Goal: Task Accomplishment & Management: Use online tool/utility

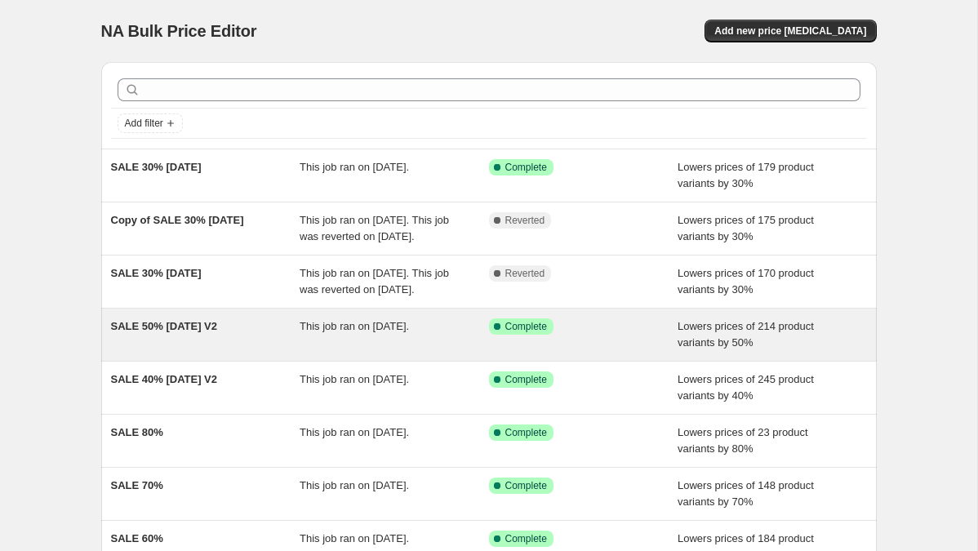
click at [204, 332] on span "SALE 50% [DATE] V2" at bounding box center [164, 326] width 107 height 12
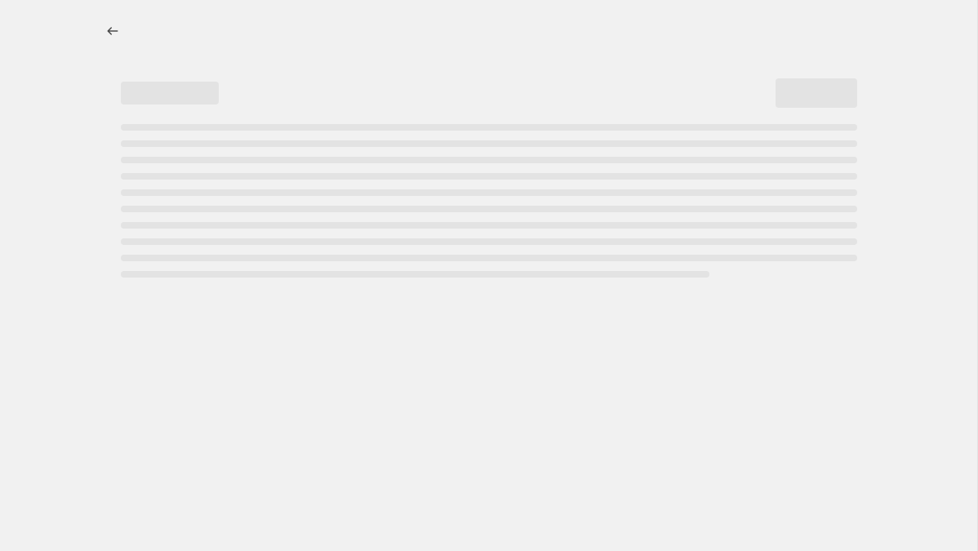
select select "percentage"
select select "tag"
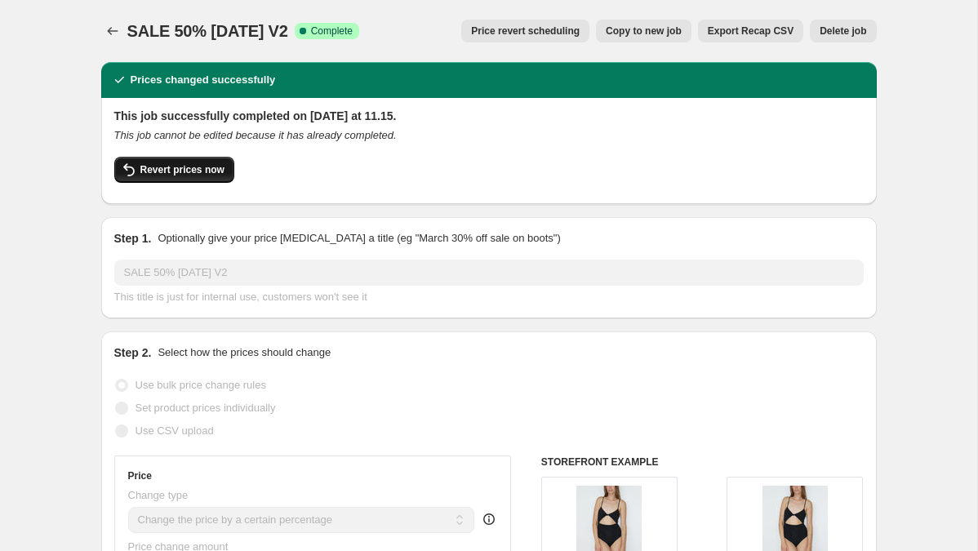
click at [179, 170] on span "Revert prices now" at bounding box center [182, 169] width 84 height 13
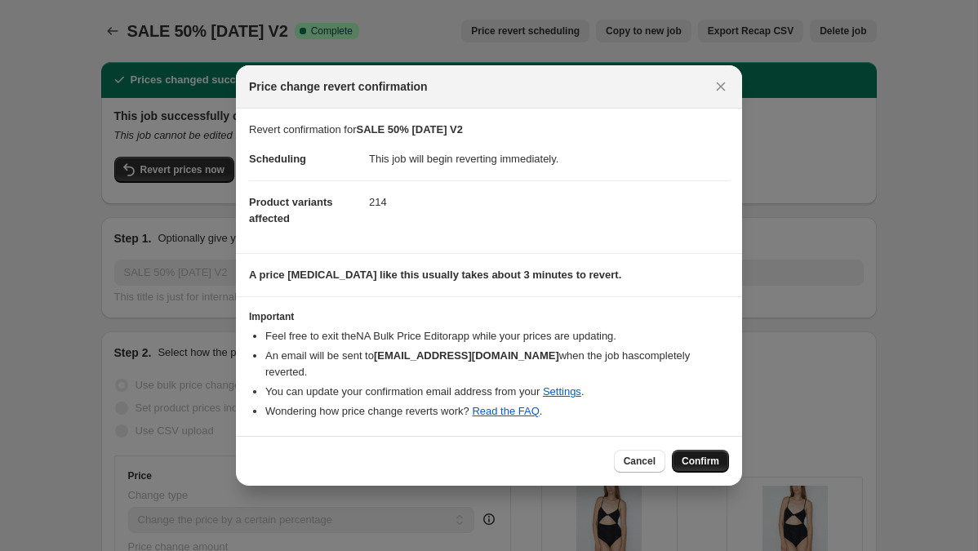
click at [701, 455] on span "Confirm" at bounding box center [701, 461] width 38 height 13
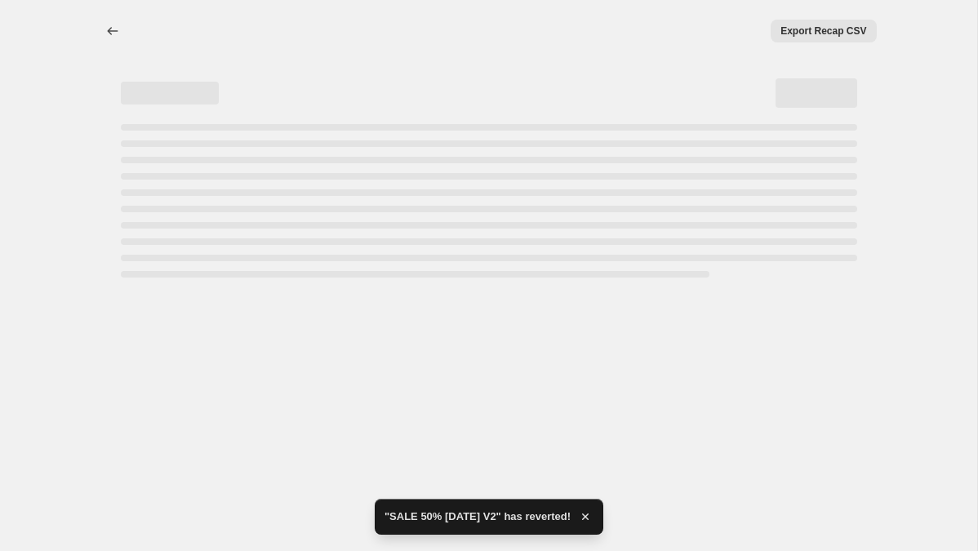
select select "percentage"
select select "tag"
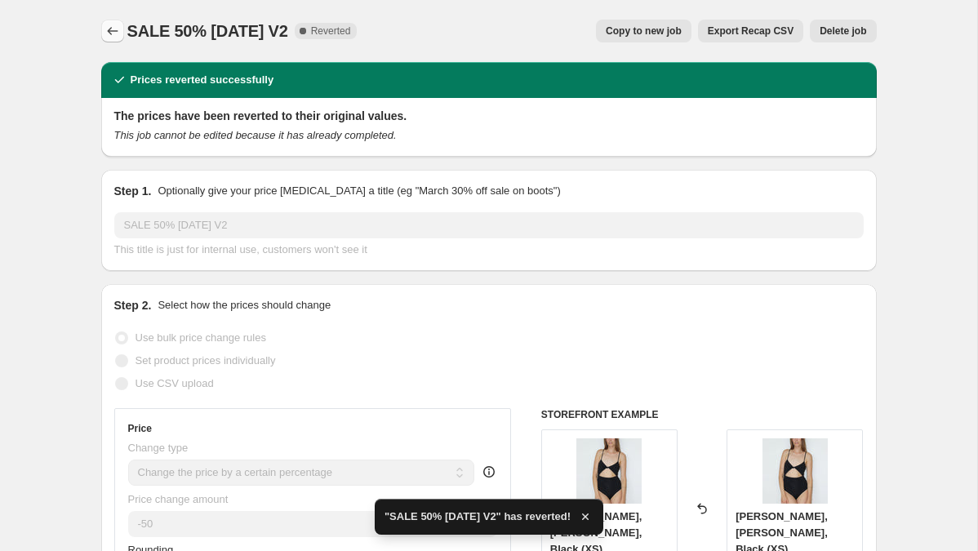
click at [109, 30] on icon "Price change jobs" at bounding box center [112, 31] width 11 height 8
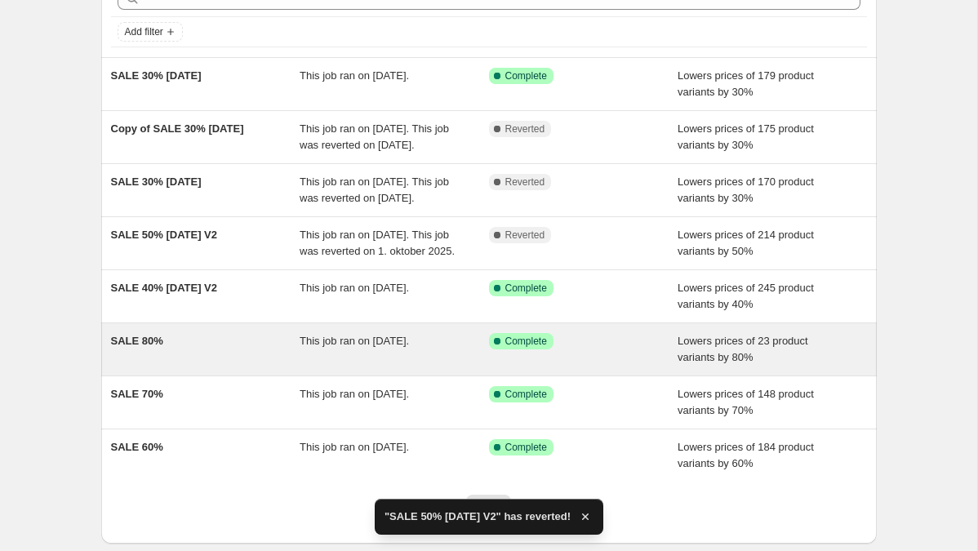
scroll to position [107, 0]
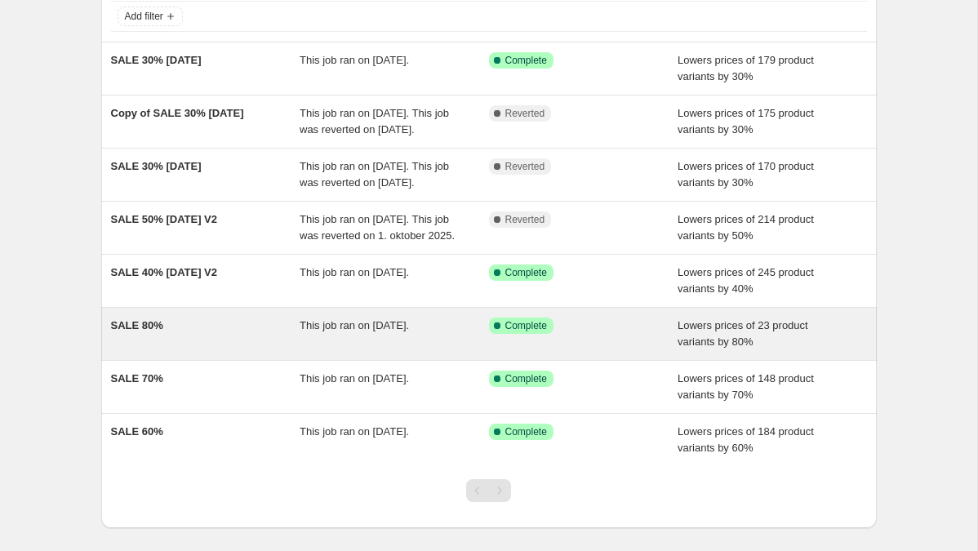
click at [131, 331] on span "SALE 80%" at bounding box center [137, 325] width 52 height 12
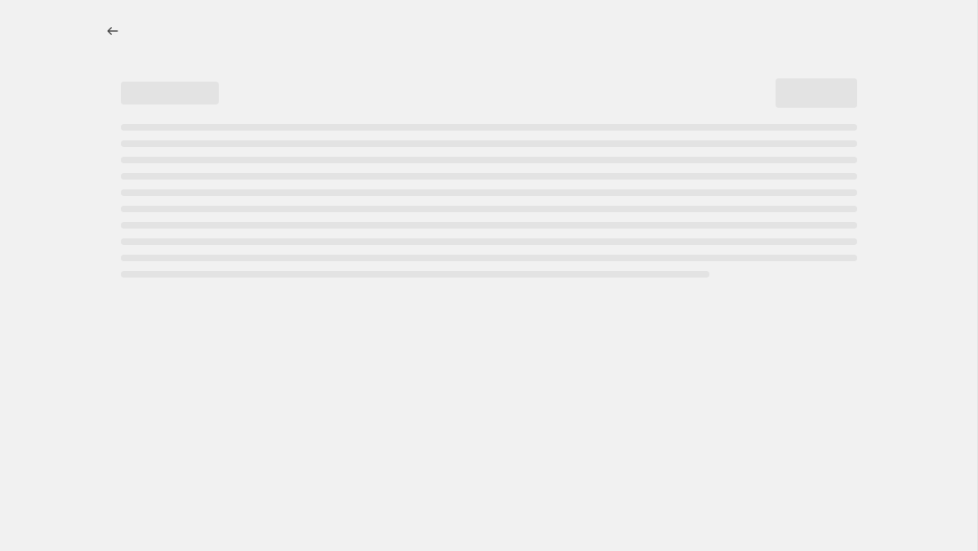
select select "percentage"
select select "tag"
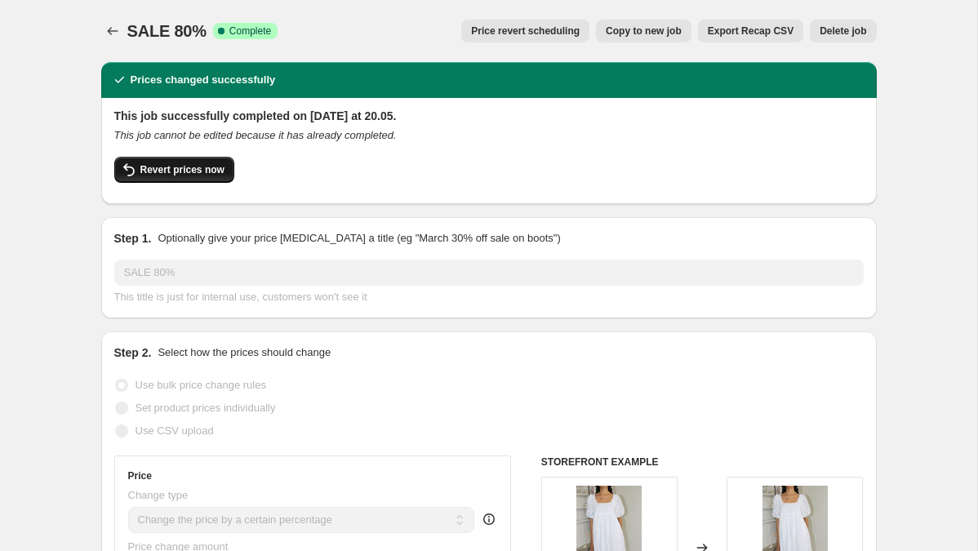
click at [196, 166] on span "Revert prices now" at bounding box center [182, 169] width 84 height 13
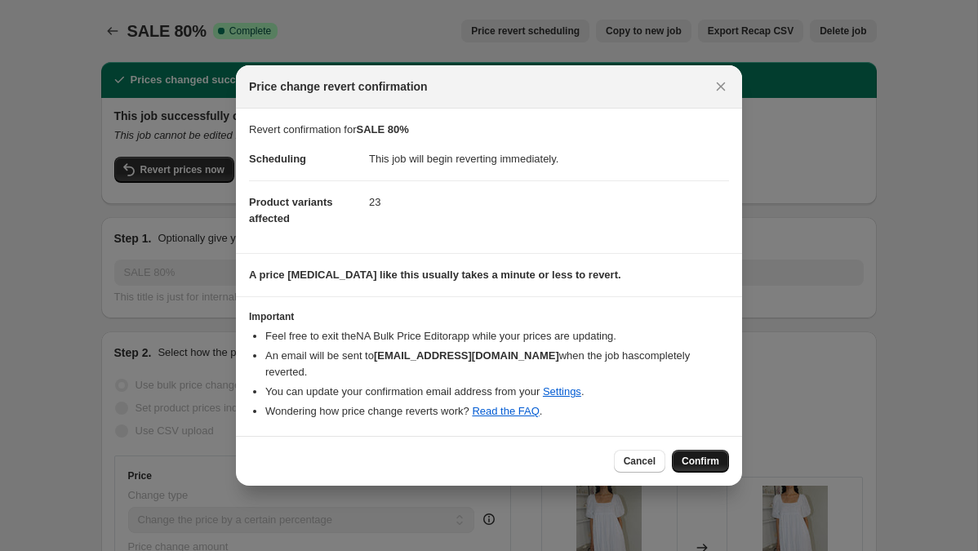
click at [691, 455] on span "Confirm" at bounding box center [701, 461] width 38 height 13
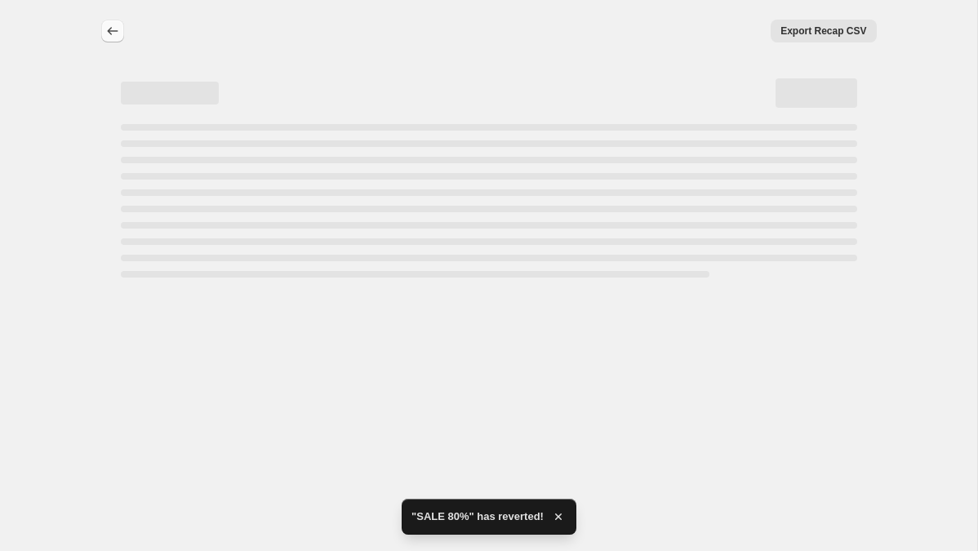
select select "percentage"
select select "tag"
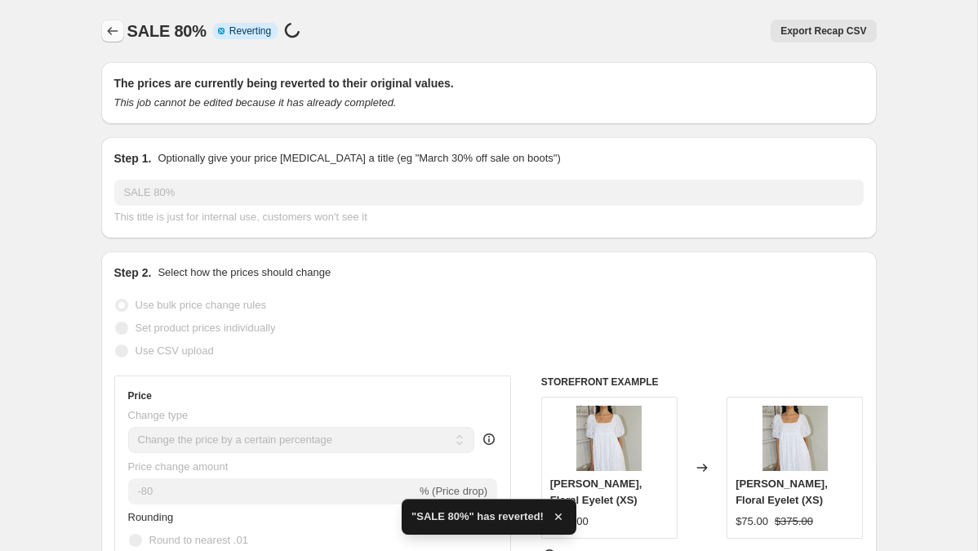
click at [109, 29] on icon "Price change jobs" at bounding box center [112, 31] width 11 height 8
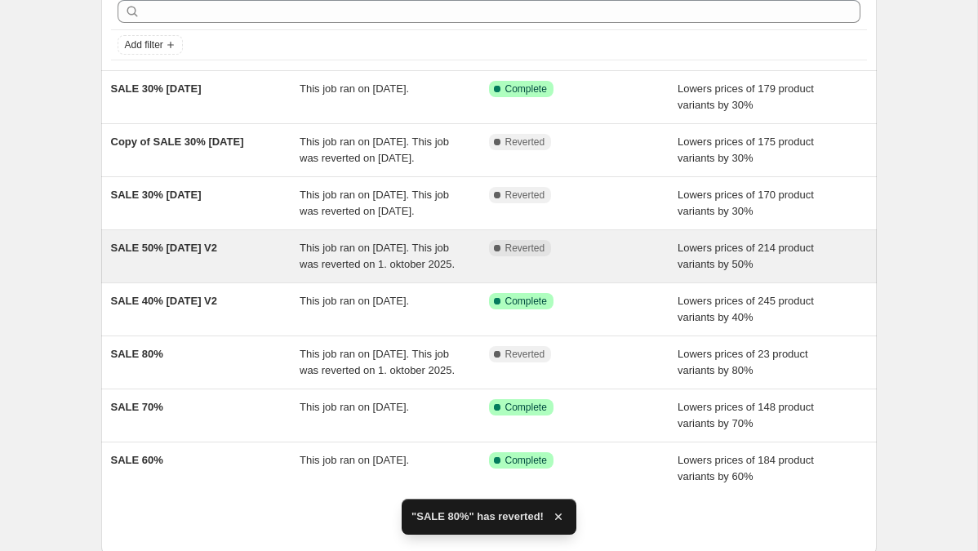
scroll to position [172, 0]
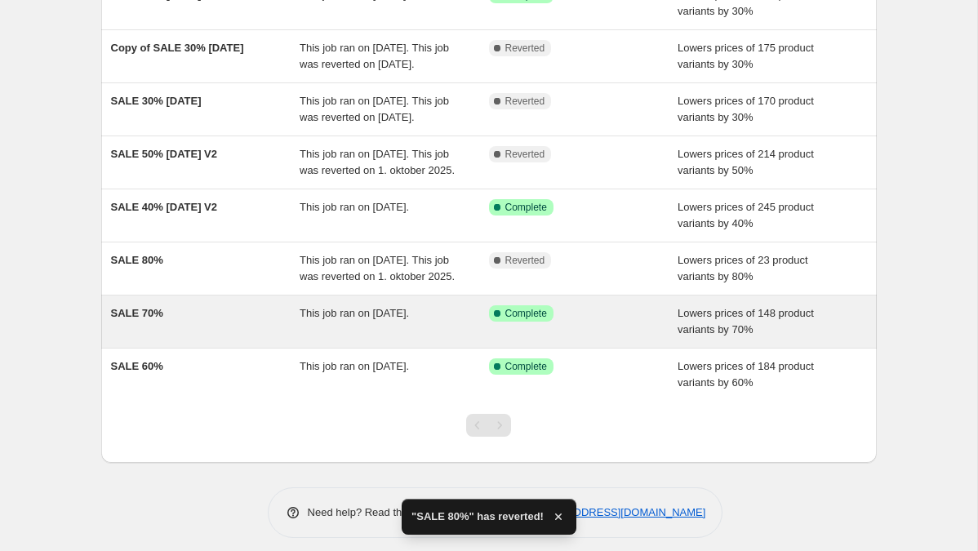
click at [141, 319] on span "SALE 70%" at bounding box center [137, 313] width 52 height 12
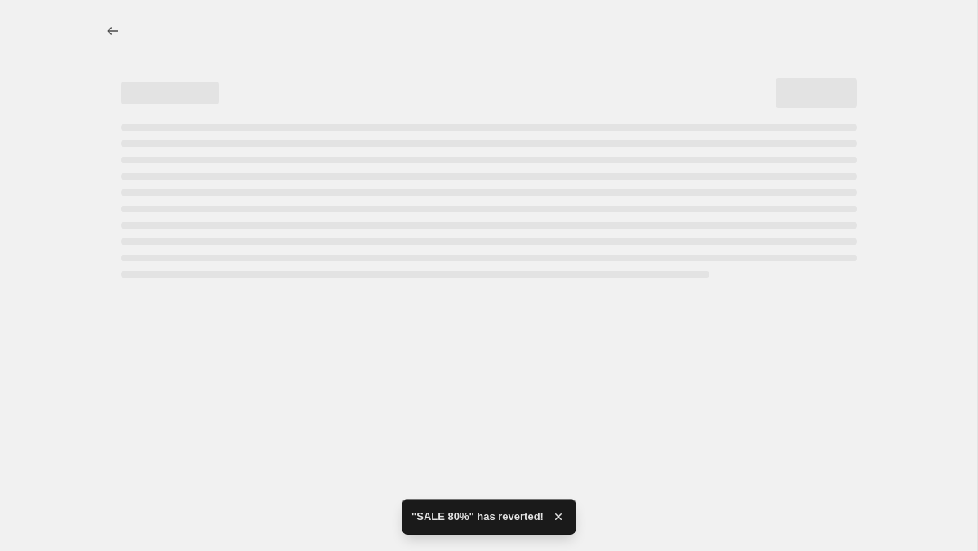
select select "percentage"
select select "tag"
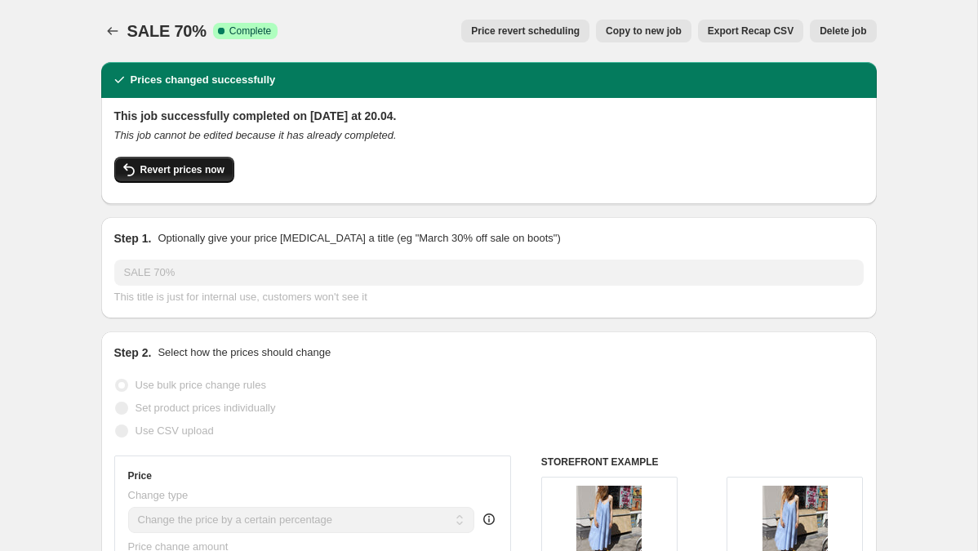
click at [176, 170] on span "Revert prices now" at bounding box center [182, 169] width 84 height 13
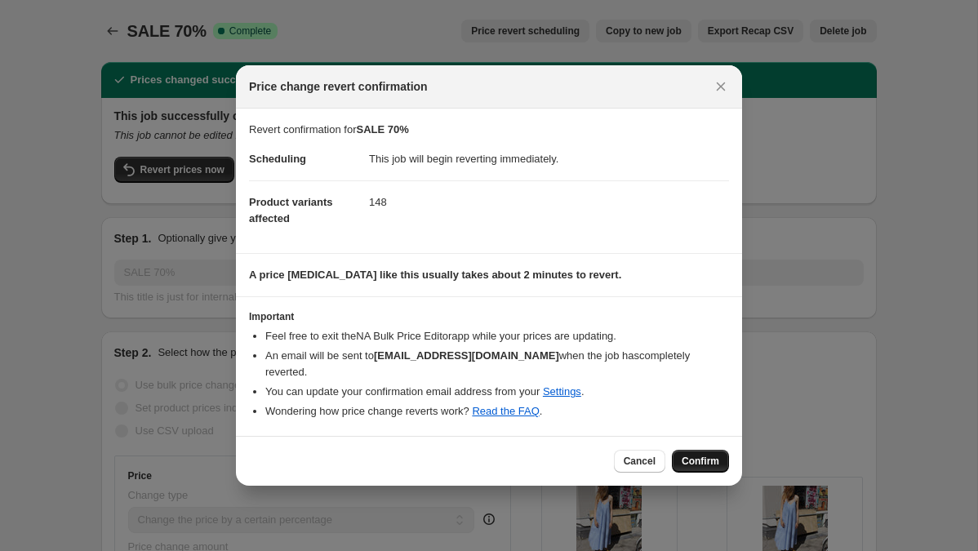
click at [697, 457] on span "Confirm" at bounding box center [701, 461] width 38 height 13
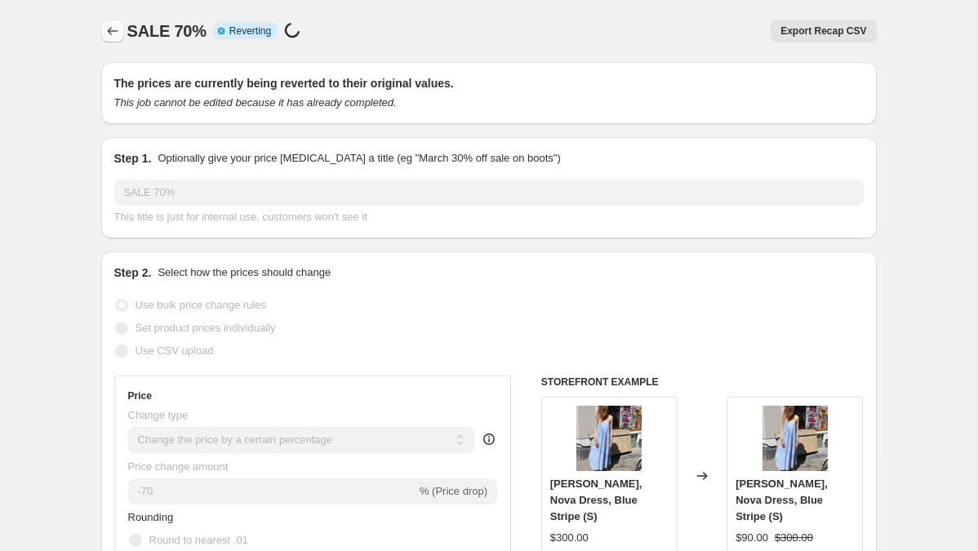
click at [104, 31] on icon "Price change jobs" at bounding box center [112, 31] width 16 height 16
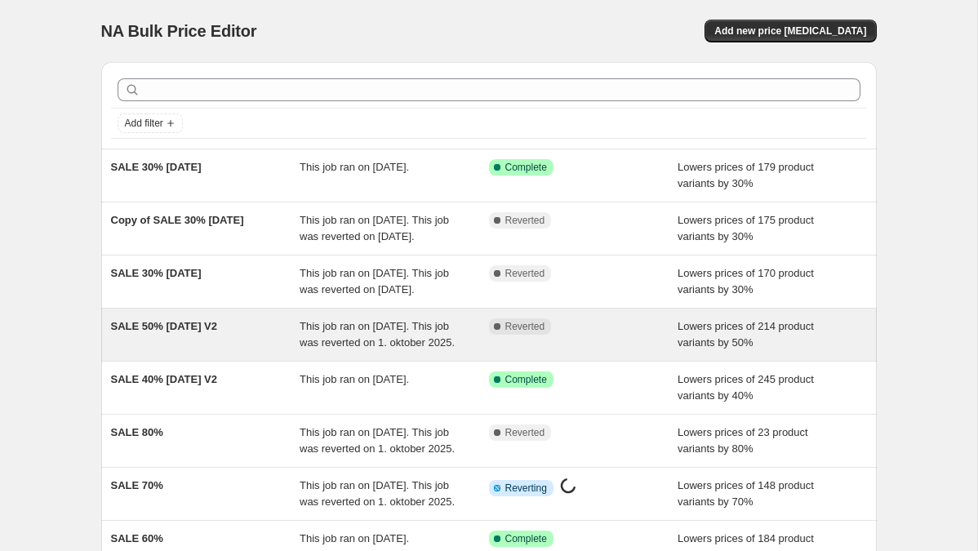
scroll to position [265, 0]
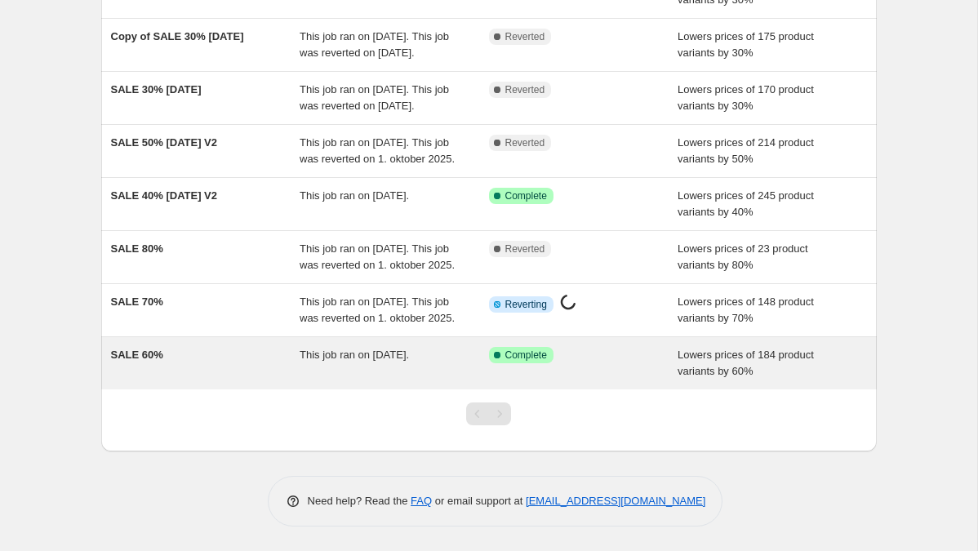
click at [147, 358] on span "SALE 60%" at bounding box center [137, 355] width 52 height 12
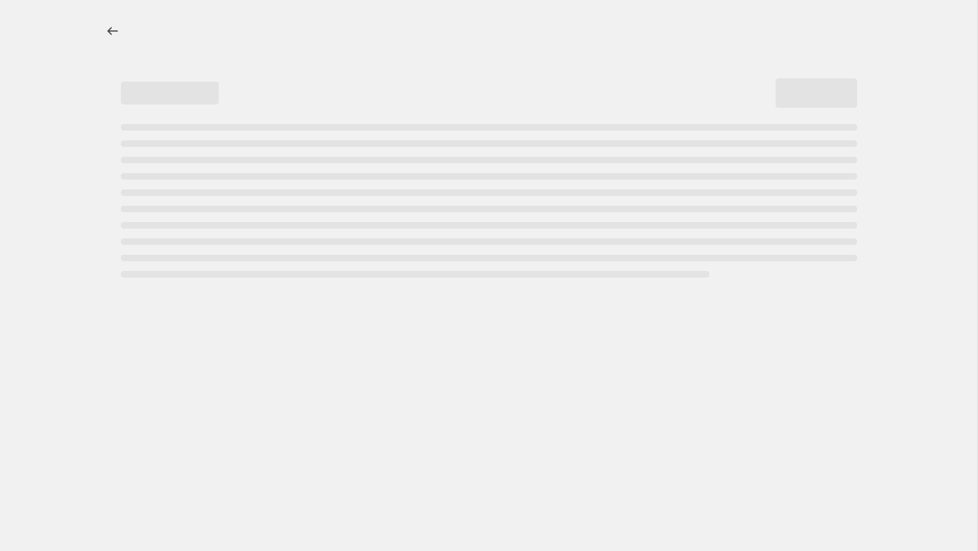
select select "percentage"
select select "tag"
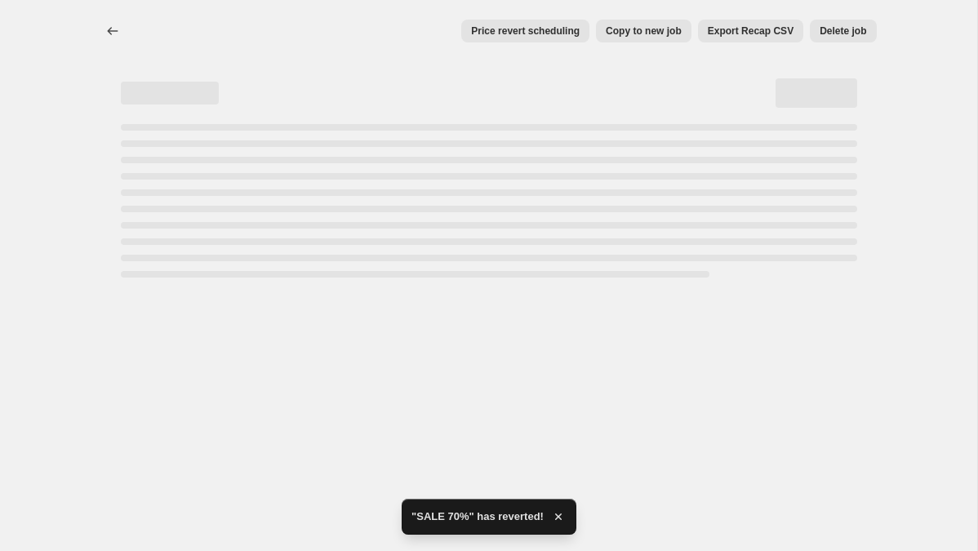
click at [192, 175] on div "Page loading" at bounding box center [489, 176] width 736 height 7
select select "percentage"
select select "tag"
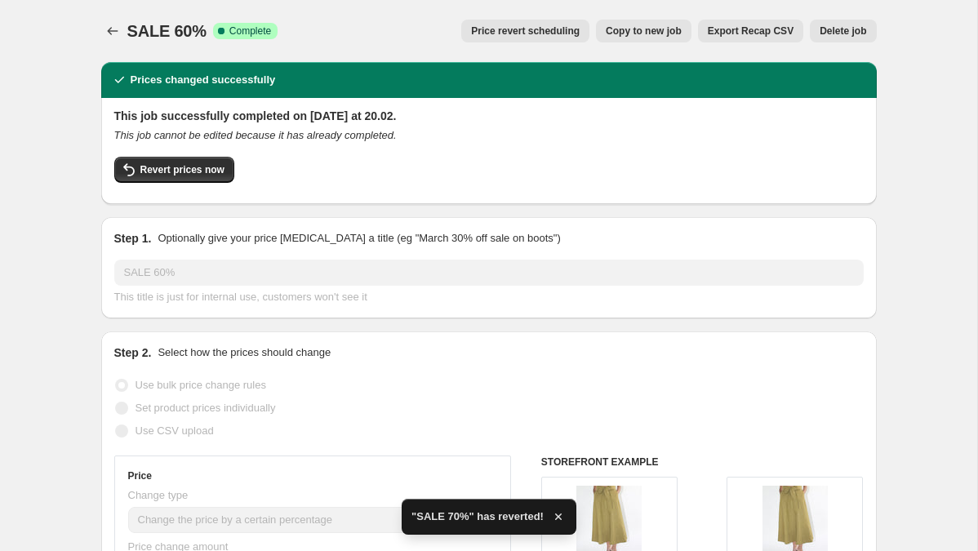
click at [192, 175] on span "Revert prices now" at bounding box center [182, 169] width 84 height 13
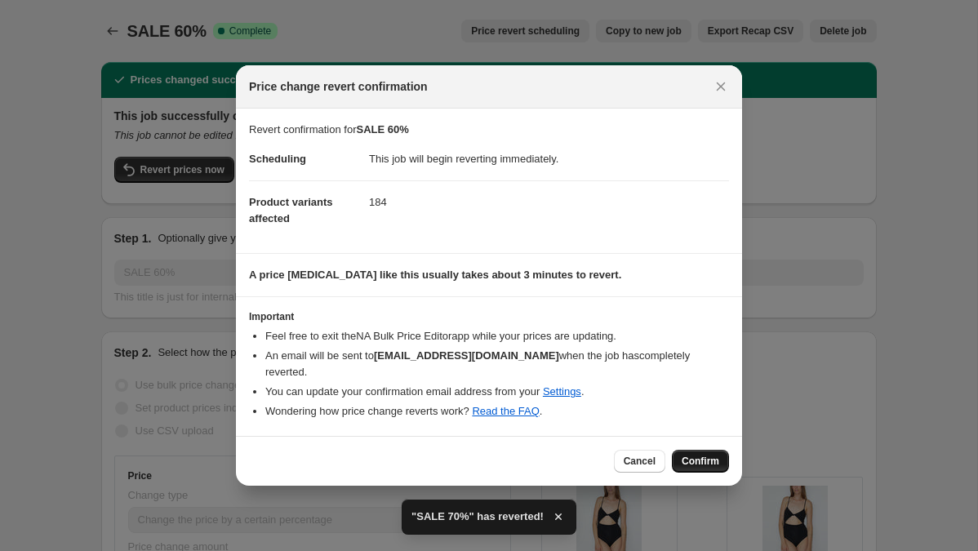
click at [707, 460] on button "Confirm" at bounding box center [700, 461] width 57 height 23
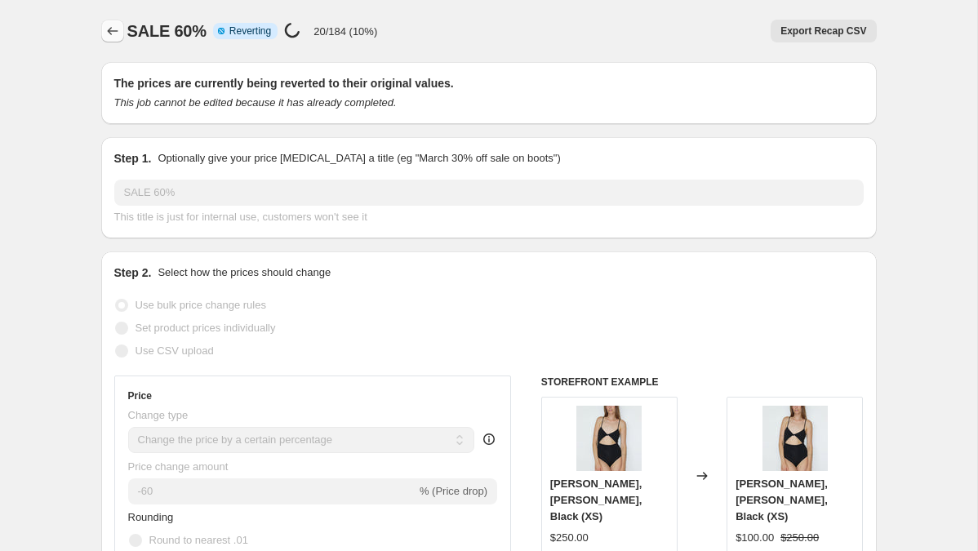
click at [109, 25] on icon "Price change jobs" at bounding box center [112, 31] width 16 height 16
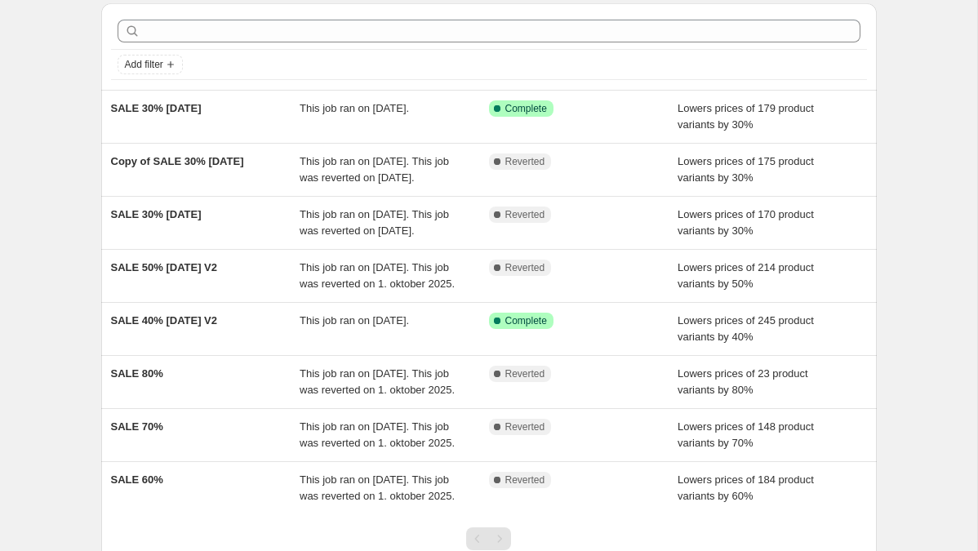
scroll to position [58, 0]
